Goal: Navigation & Orientation: Go to known website

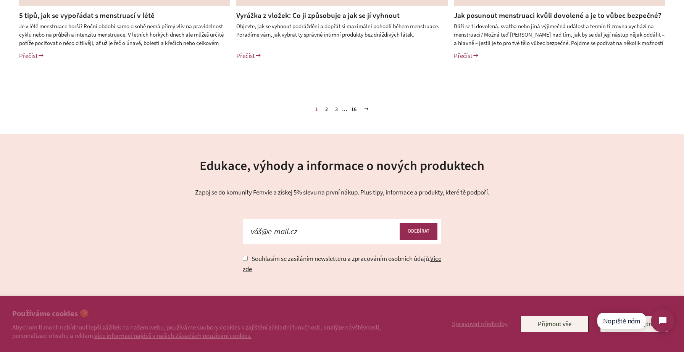
scroll to position [563, 0]
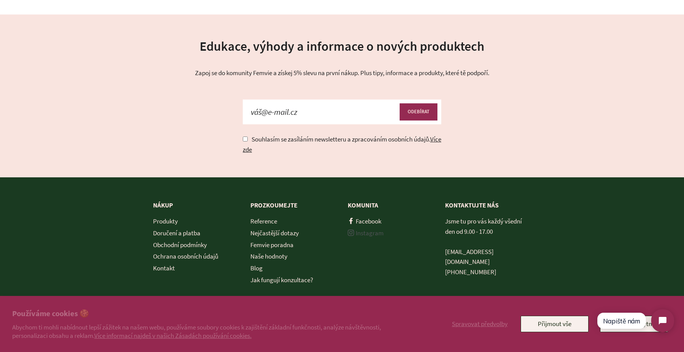
click at [377, 232] on link "Instagram" at bounding box center [366, 233] width 36 height 8
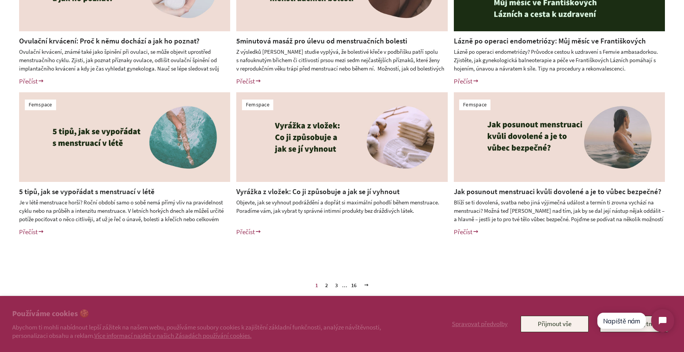
scroll to position [0, 0]
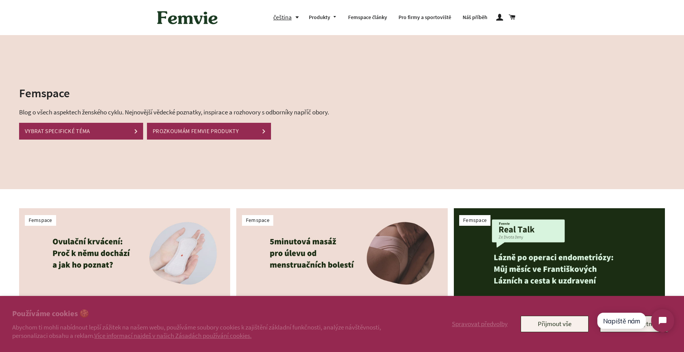
click at [185, 15] on img at bounding box center [187, 18] width 69 height 24
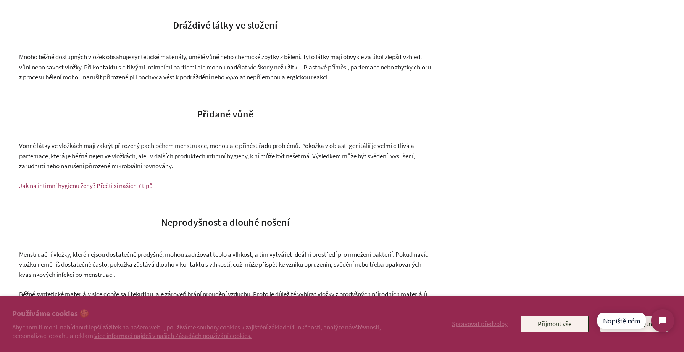
scroll to position [405, 0]
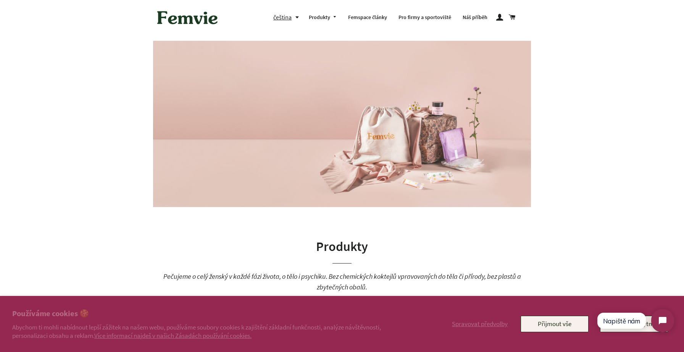
click at [294, 16] on button "čeština" at bounding box center [288, 17] width 30 height 10
click at [283, 51] on link "English" at bounding box center [289, 50] width 19 height 10
